Goal: Task Accomplishment & Management: Use online tool/utility

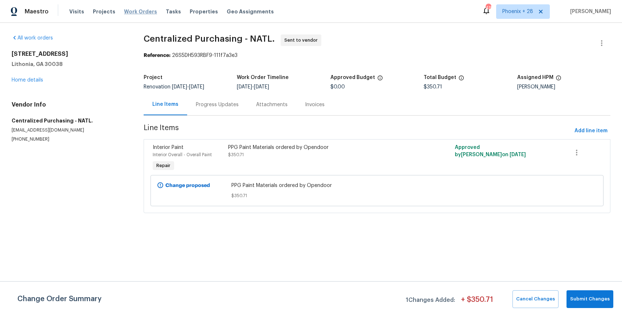
click at [132, 13] on span "Work Orders" at bounding box center [140, 11] width 33 height 7
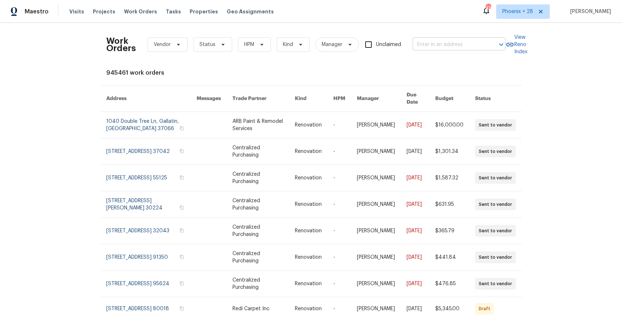
click at [468, 40] on input "text" at bounding box center [449, 44] width 73 height 11
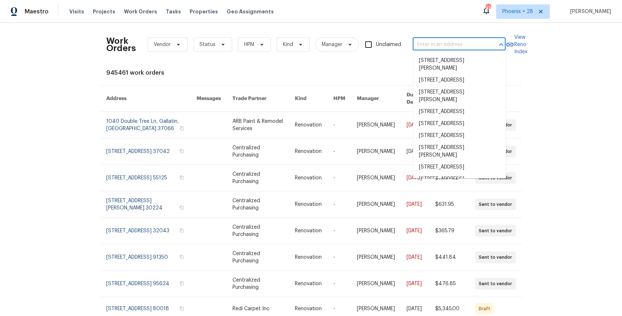
paste input "[STREET_ADDRESS][PERSON_NAME]"
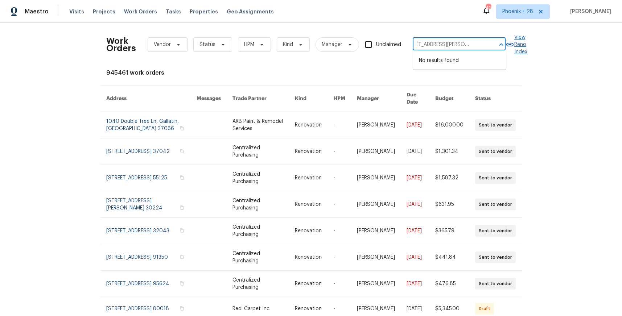
drag, startPoint x: 426, startPoint y: 45, endPoint x: 507, endPoint y: 48, distance: 81.0
click at [507, 48] on div "Work Orders Vendor Status HPM Kind Manager Unclaimed [STREET_ADDRESS][PERSON_NA…" at bounding box center [311, 45] width 410 height 32
type input "[STREET_ADDRESS][PERSON_NAME]"
click at [451, 62] on li "[STREET_ADDRESS][PERSON_NAME]" at bounding box center [459, 65] width 93 height 20
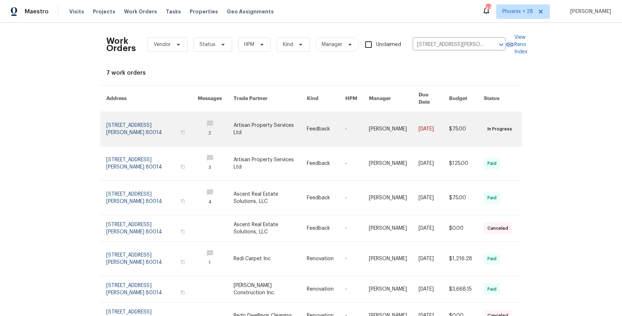
click at [229, 112] on td "Artisan Property Services Ltd" at bounding box center [264, 129] width 73 height 34
click at [234, 116] on link at bounding box center [270, 129] width 73 height 34
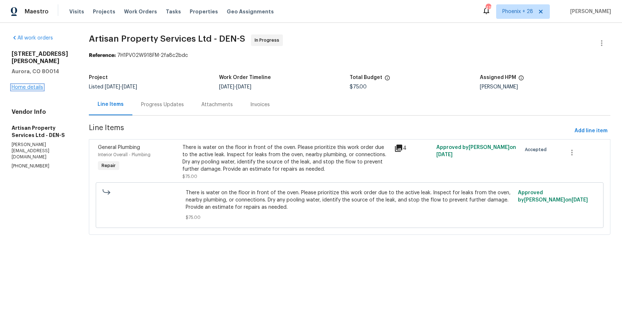
click at [37, 88] on link "Home details" at bounding box center [28, 87] width 32 height 5
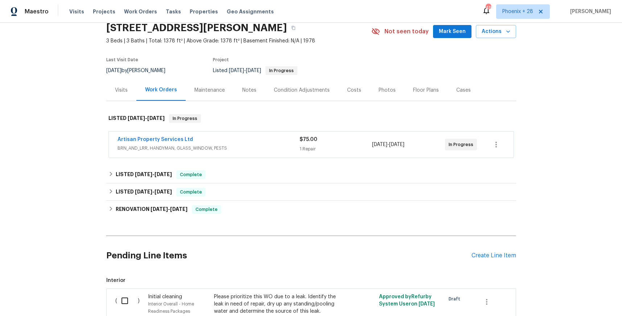
scroll to position [36, 0]
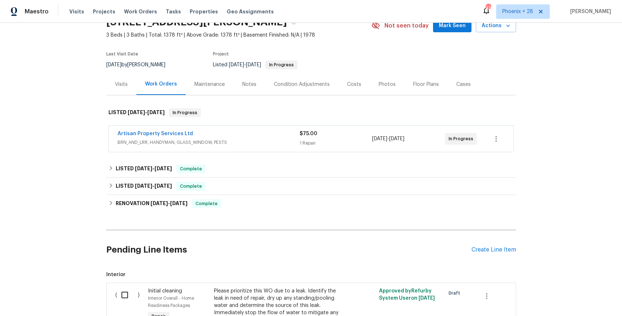
click at [259, 145] on span "BRN_AND_LRR, HANDYMAN, GLASS_WINDOW, PESTS" at bounding box center [209, 142] width 182 height 7
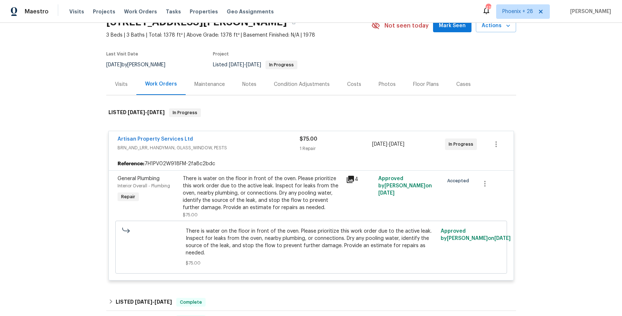
click at [259, 145] on span "BRN_AND_LRR, HANDYMAN, GLASS_WINDOW, PESTS" at bounding box center [209, 147] width 182 height 7
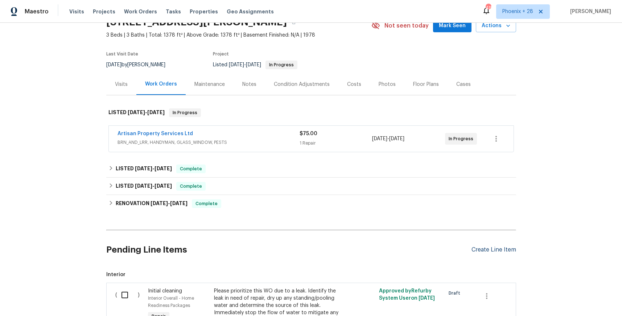
click at [499, 250] on div "Create Line Item" at bounding box center [494, 250] width 45 height 7
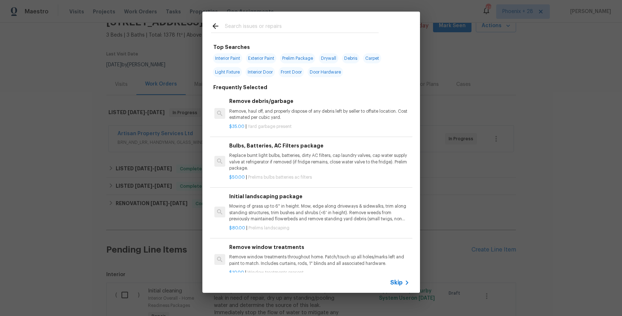
click at [281, 25] on input "text" at bounding box center [302, 27] width 154 height 11
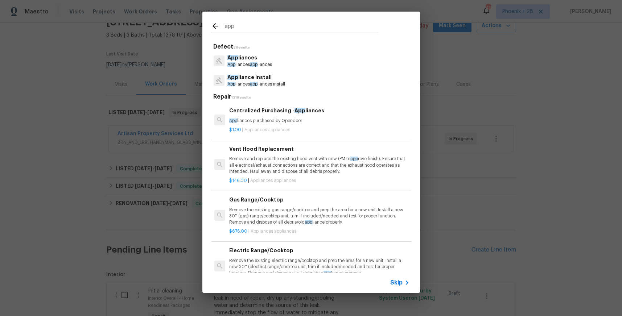
type input "app"
click at [333, 116] on div "Centralized Purchasing - App liances App liances purchased by Opendoor" at bounding box center [319, 115] width 180 height 17
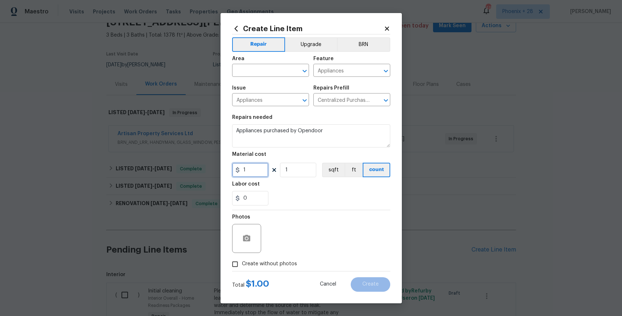
click at [249, 168] on input "1" at bounding box center [250, 170] width 36 height 15
type input "1284.76"
click at [265, 68] on input "text" at bounding box center [260, 71] width 57 height 11
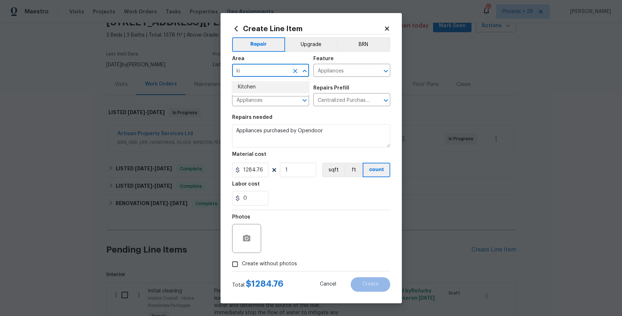
click at [263, 85] on li "Kitchen" at bounding box center [270, 87] width 77 height 12
type input "Kitchen"
drag, startPoint x: 276, startPoint y: 270, endPoint x: 278, endPoint y: 262, distance: 7.8
click at [276, 269] on label "Create without photos" at bounding box center [262, 265] width 69 height 14
click at [242, 269] on input "Create without photos" at bounding box center [235, 265] width 14 height 14
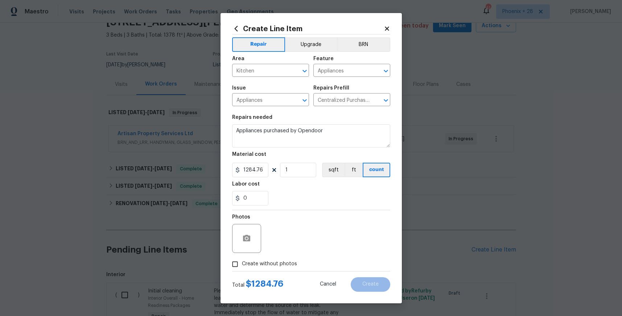
checkbox input "true"
click at [286, 246] on textarea at bounding box center [328, 238] width 123 height 29
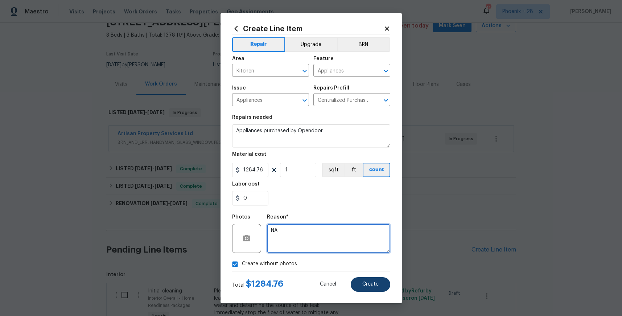
type textarea "NA"
click at [368, 284] on span "Create" at bounding box center [371, 284] width 16 height 5
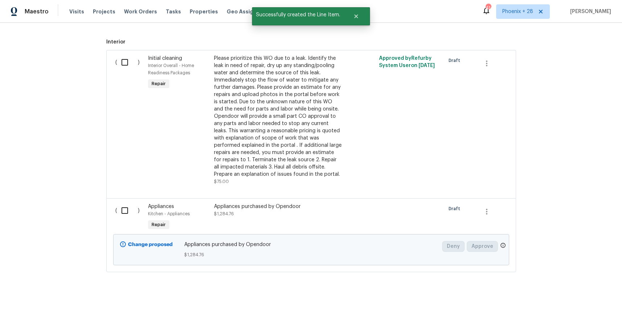
scroll to position [275, 0]
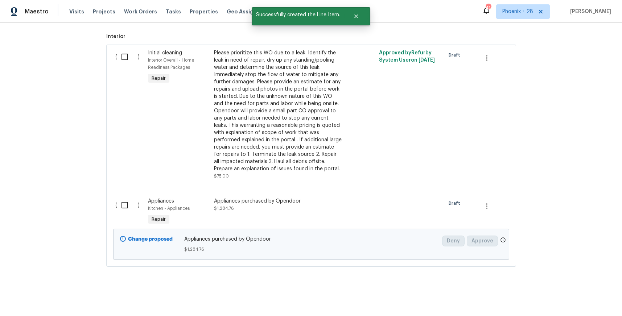
drag, startPoint x: 130, startPoint y: 193, endPoint x: 130, endPoint y: 209, distance: 16.3
click at [130, 193] on div "( ) Appliances Kitchen - Appliances Repair Appliances purchased by Opendoor $1,…" at bounding box center [311, 230] width 410 height 74
click at [130, 209] on input "checkbox" at bounding box center [127, 205] width 21 height 15
checkbox input "true"
click at [599, 299] on span "Create Work Order" at bounding box center [581, 298] width 48 height 9
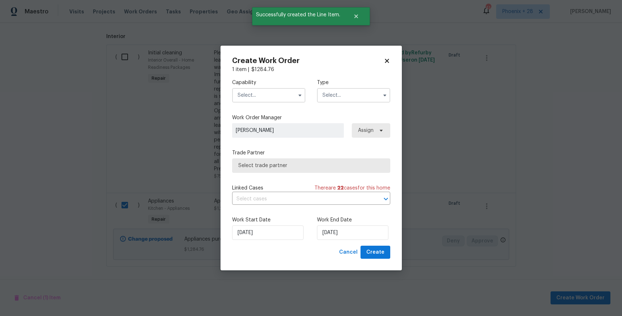
click at [279, 93] on input "text" at bounding box center [268, 95] width 73 height 15
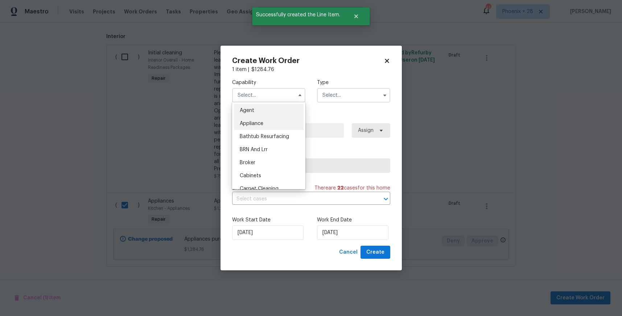
click at [271, 123] on div "Appliance" at bounding box center [269, 123] width 70 height 13
type input "Appliance"
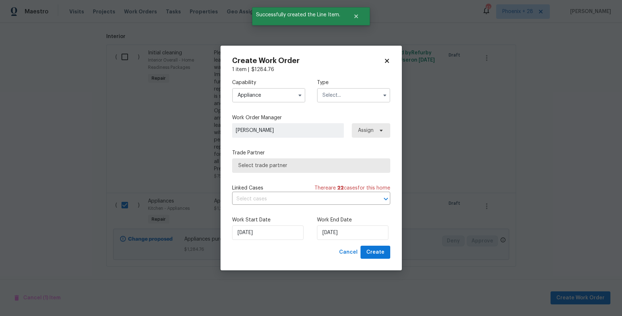
click at [343, 94] on input "text" at bounding box center [353, 95] width 73 height 15
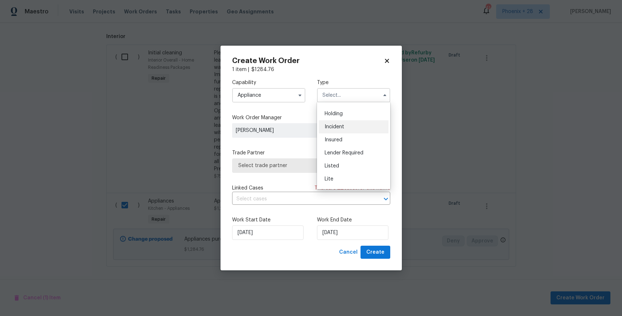
scroll to position [27, 0]
click at [343, 157] on div "Listed" at bounding box center [354, 161] width 70 height 13
type input "Listed"
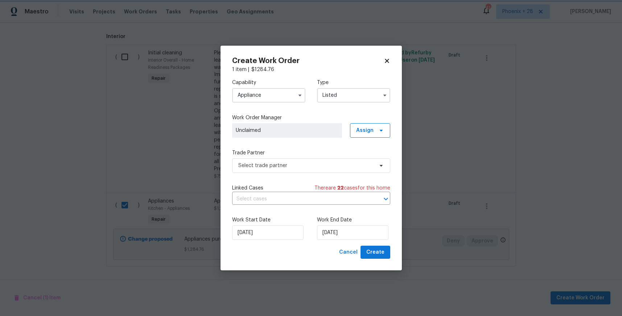
scroll to position [0, 0]
click at [364, 129] on span "Assign" at bounding box center [364, 130] width 17 height 7
click at [362, 157] on div "Assign to me" at bounding box center [373, 161] width 41 height 10
click at [359, 159] on div "Assign to me" at bounding box center [372, 160] width 32 height 7
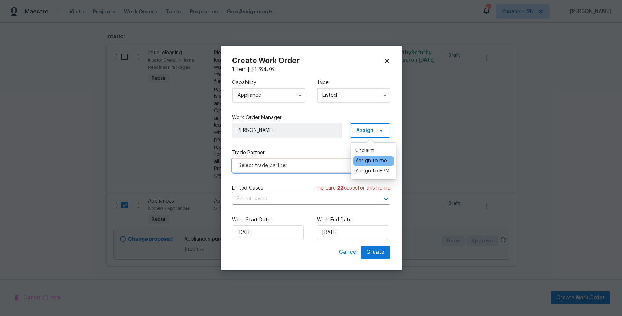
click at [305, 160] on span "Select trade partner" at bounding box center [311, 166] width 158 height 15
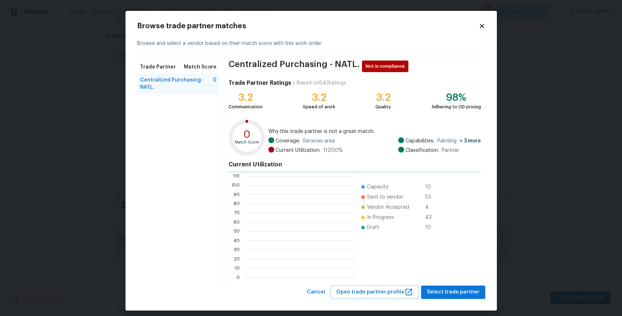
scroll to position [102, 112]
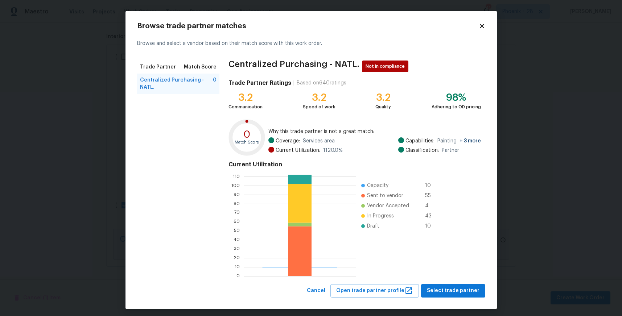
drag, startPoint x: 469, startPoint y: 306, endPoint x: 457, endPoint y: 296, distance: 15.5
click at [459, 300] on div "Browse trade partner matches Browse and select a vendor based on their match sc…" at bounding box center [312, 160] width 372 height 299
click at [455, 293] on span "Select trade partner" at bounding box center [453, 291] width 53 height 9
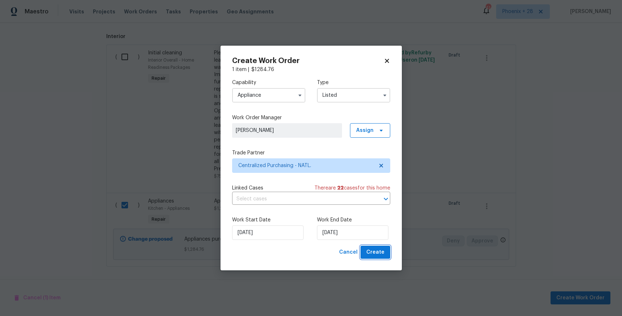
drag, startPoint x: 386, startPoint y: 254, endPoint x: 391, endPoint y: 252, distance: 5.3
click at [385, 253] on button "Create" at bounding box center [376, 252] width 30 height 13
checkbox input "false"
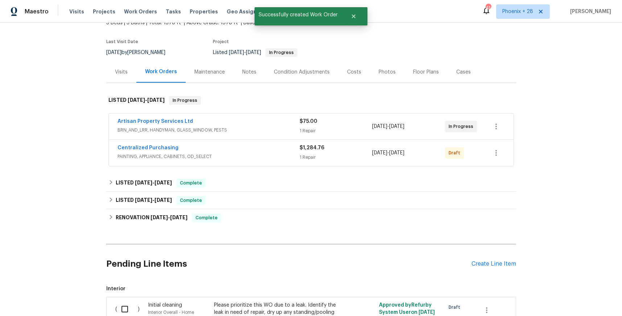
scroll to position [41, 0]
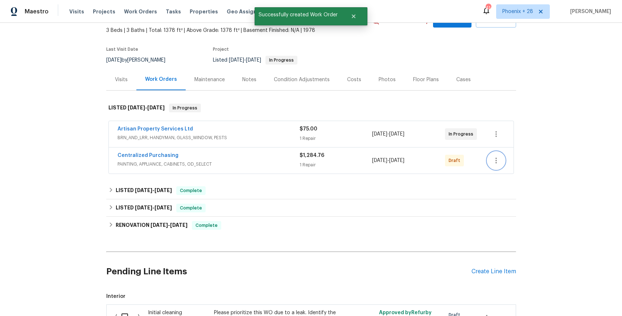
click at [499, 159] on icon "button" at bounding box center [496, 160] width 9 height 9
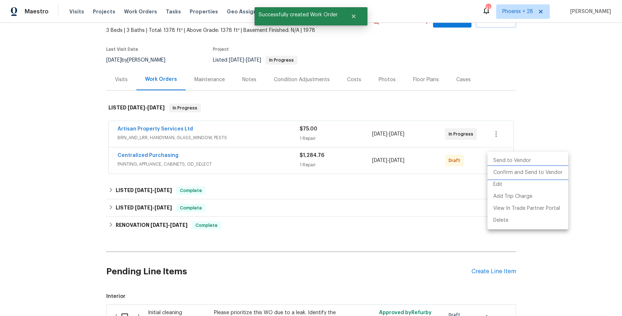
click at [504, 173] on li "Confirm and Send to Vendor" at bounding box center [528, 173] width 81 height 12
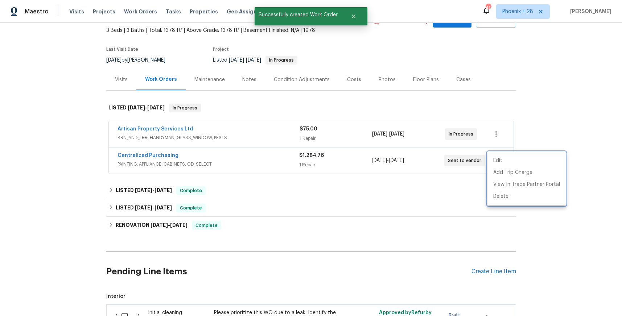
drag, startPoint x: 237, startPoint y: 148, endPoint x: 144, endPoint y: 146, distance: 92.6
click at [228, 147] on div at bounding box center [311, 158] width 622 height 316
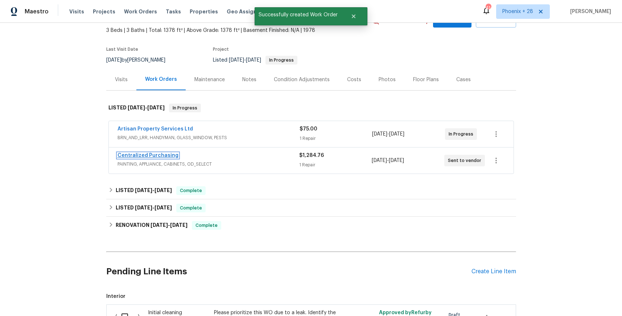
click at [145, 153] on link "Centralized Purchasing" at bounding box center [148, 155] width 61 height 5
